Goal: Task Accomplishment & Management: Manage account settings

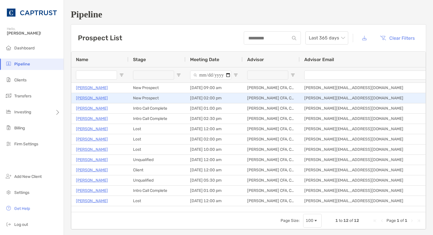
click at [89, 98] on p "[PERSON_NAME]" at bounding box center [92, 98] width 32 height 7
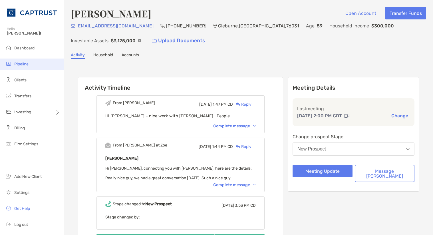
click at [23, 61] on li "Pipeline" at bounding box center [32, 64] width 64 height 11
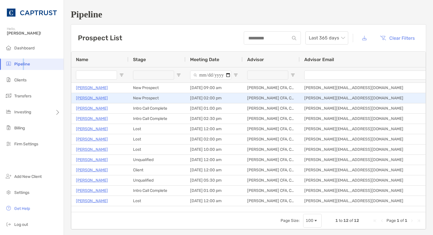
click at [85, 96] on p "[PERSON_NAME]" at bounding box center [92, 98] width 32 height 7
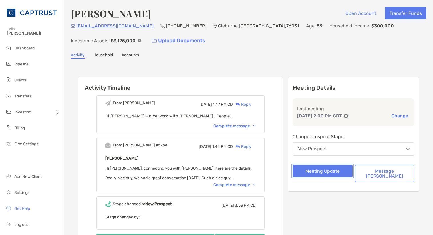
click at [350, 172] on button "Meeting Update" at bounding box center [323, 171] width 60 height 13
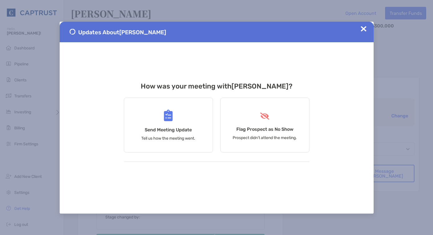
click at [366, 30] on img at bounding box center [364, 29] width 6 height 6
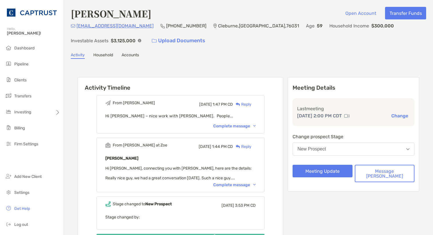
click at [355, 148] on button "New Prospect" at bounding box center [354, 148] width 122 height 13
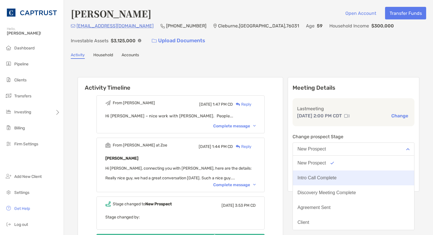
click at [337, 176] on div "Intro Call Complete" at bounding box center [317, 177] width 39 height 5
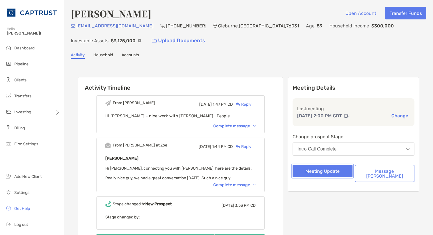
click at [337, 171] on button "Meeting Update" at bounding box center [323, 171] width 60 height 13
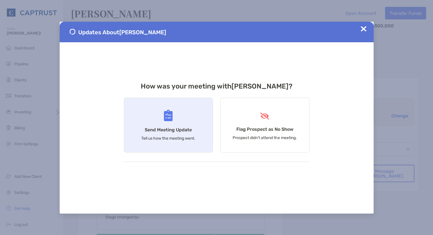
click at [191, 131] on div "Send Meeting Update Tell us how the meeting went." at bounding box center [168, 125] width 89 height 55
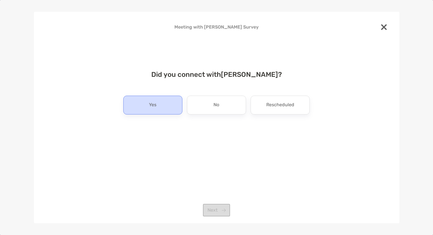
click at [172, 105] on div "Yes" at bounding box center [152, 105] width 59 height 19
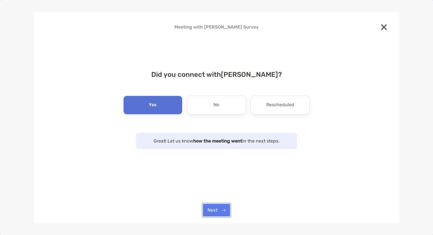
click at [216, 211] on button "Next" at bounding box center [216, 210] width 27 height 13
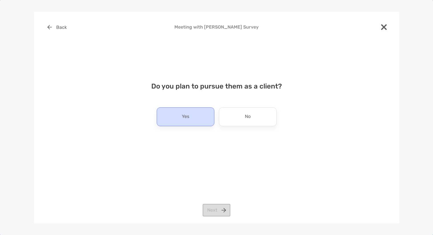
click at [205, 116] on div "Yes" at bounding box center [186, 116] width 58 height 19
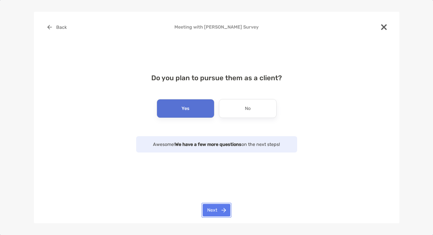
click at [222, 210] on button "Next" at bounding box center [217, 210] width 28 height 13
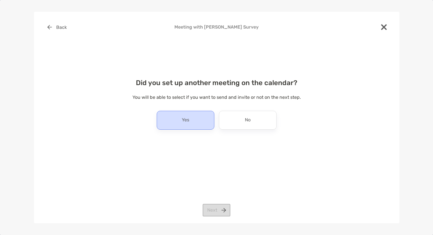
click at [197, 125] on div "Yes" at bounding box center [186, 120] width 58 height 19
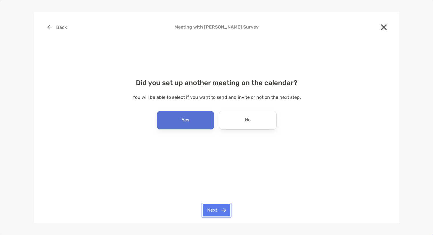
click at [221, 207] on button "Next" at bounding box center [217, 210] width 28 height 13
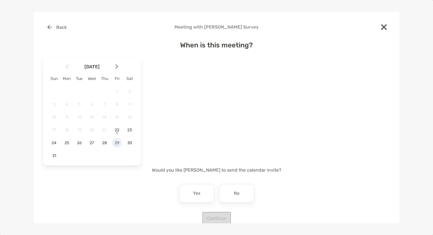
click at [119, 141] on span "29" at bounding box center [117, 143] width 10 height 5
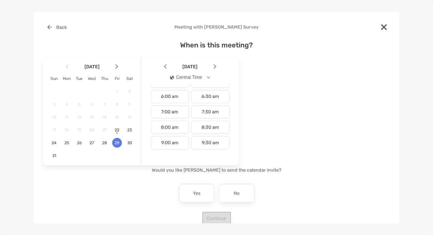
scroll to position [114, 0]
click at [181, 143] on div "11:00 am" at bounding box center [170, 145] width 38 height 13
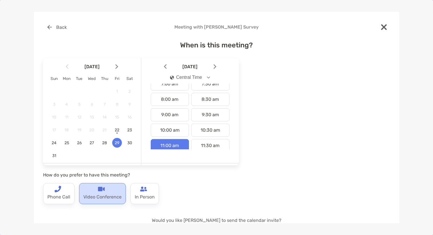
click at [106, 197] on p "Video Conference" at bounding box center [102, 196] width 38 height 9
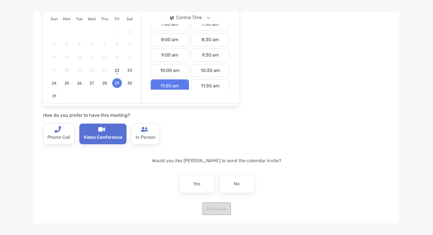
scroll to position [61, 0]
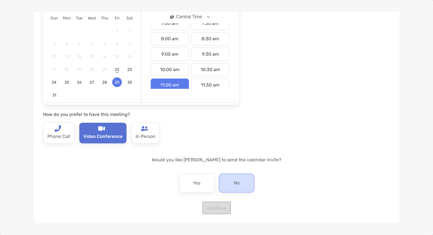
click at [231, 181] on div "No" at bounding box center [236, 183] width 35 height 19
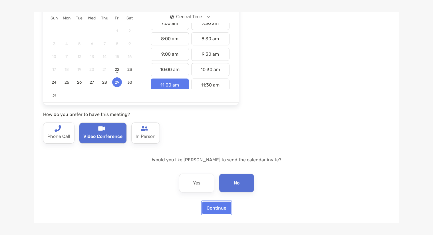
click at [221, 208] on button "Continue" at bounding box center [216, 208] width 29 height 13
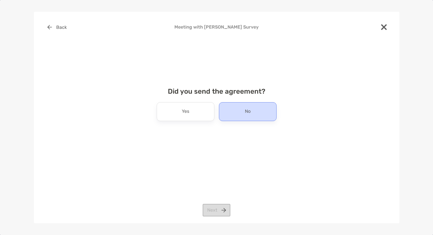
click at [240, 115] on div "No" at bounding box center [248, 111] width 58 height 19
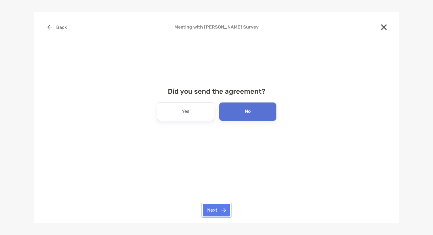
click at [217, 210] on button "Next" at bounding box center [217, 210] width 28 height 13
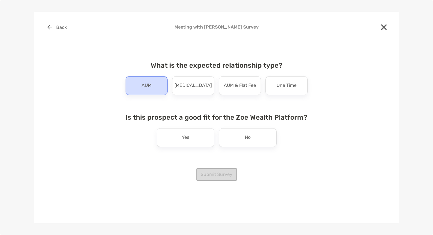
click at [155, 82] on div "AUM" at bounding box center [147, 85] width 42 height 19
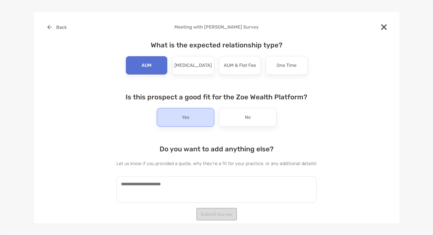
click at [198, 120] on div "Yes" at bounding box center [186, 117] width 58 height 19
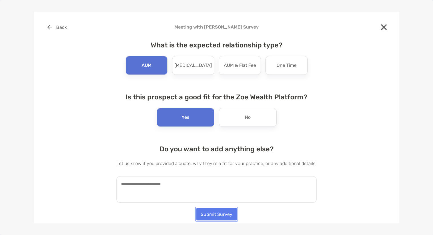
drag, startPoint x: 218, startPoint y: 217, endPoint x: 216, endPoint y: 214, distance: 3.6
click at [217, 216] on button "Submit Survey" at bounding box center [216, 214] width 41 height 13
